Goal: Task Accomplishment & Management: Use online tool/utility

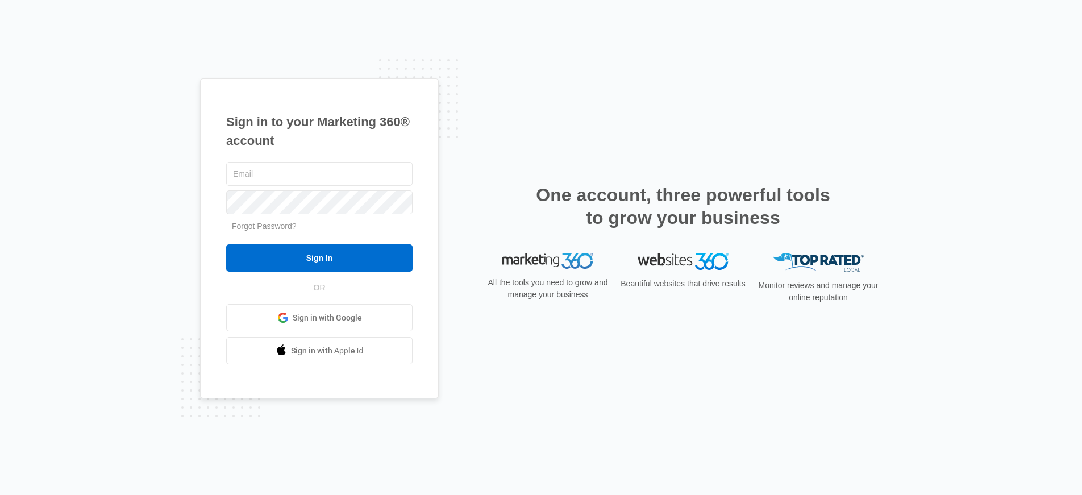
type input "[PERSON_NAME][EMAIL_ADDRESS][PERSON_NAME][DOMAIN_NAME]"
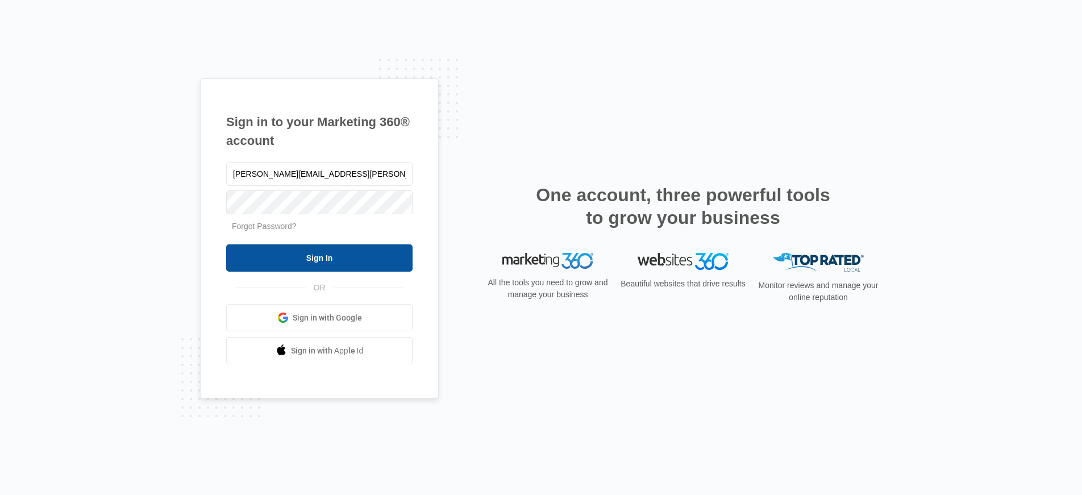
click at [277, 262] on input "Sign In" at bounding box center [319, 257] width 186 height 27
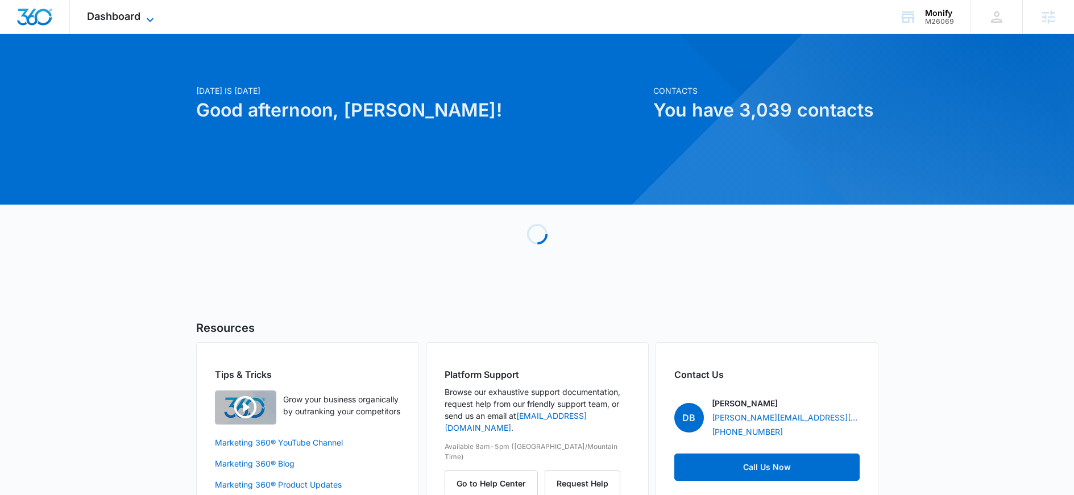
click at [120, 12] on span "Dashboard" at bounding box center [113, 16] width 53 height 12
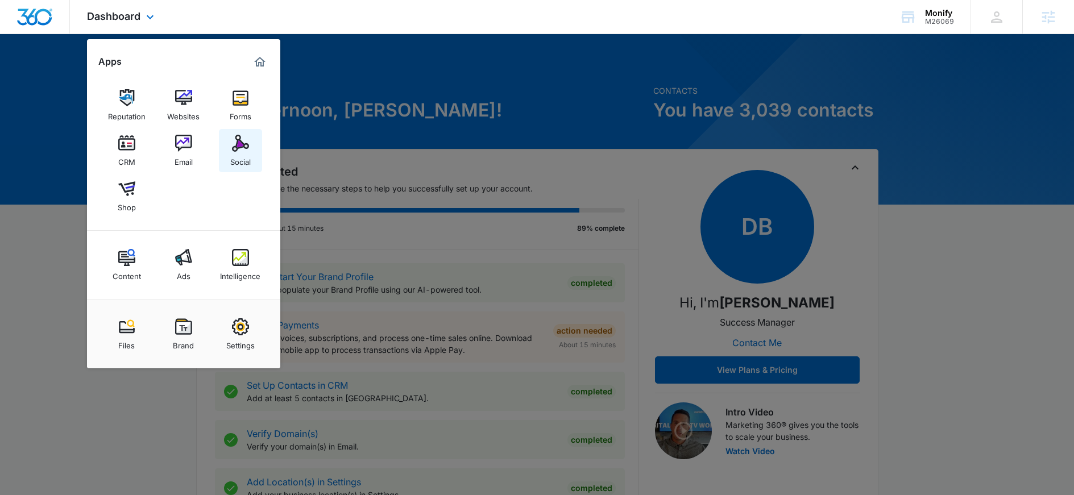
click at [236, 145] on img at bounding box center [240, 143] width 17 height 17
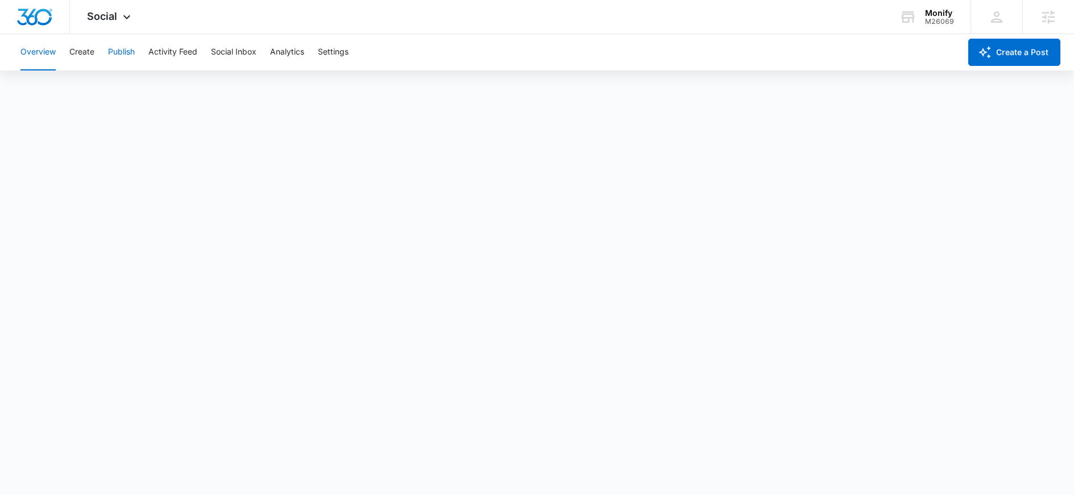
click at [122, 57] on button "Publish" at bounding box center [121, 52] width 27 height 36
